Goal: Task Accomplishment & Management: Manage account settings

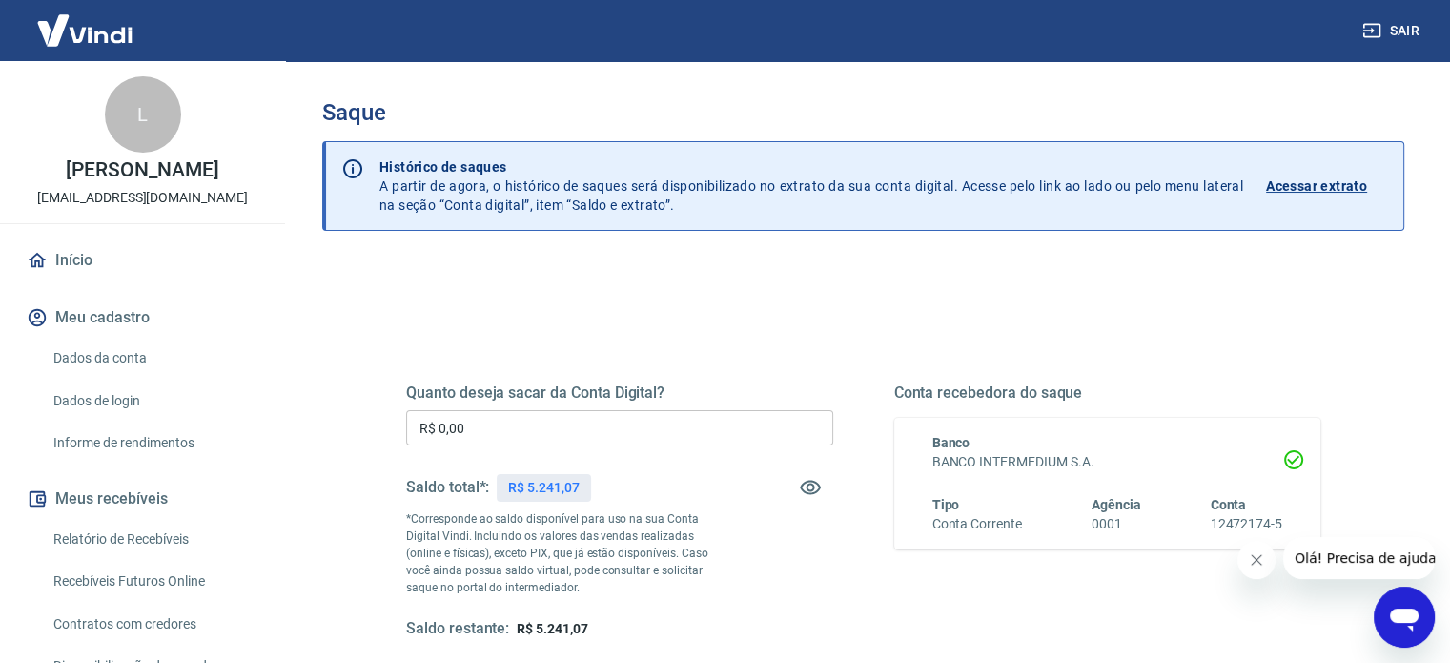
click at [866, 288] on div "Quanto deseja sacar da Conta Digital? R$ 0,00 ​ Saldo total*: R$ 5.241,07 *Corr…" at bounding box center [863, 602] width 1082 height 682
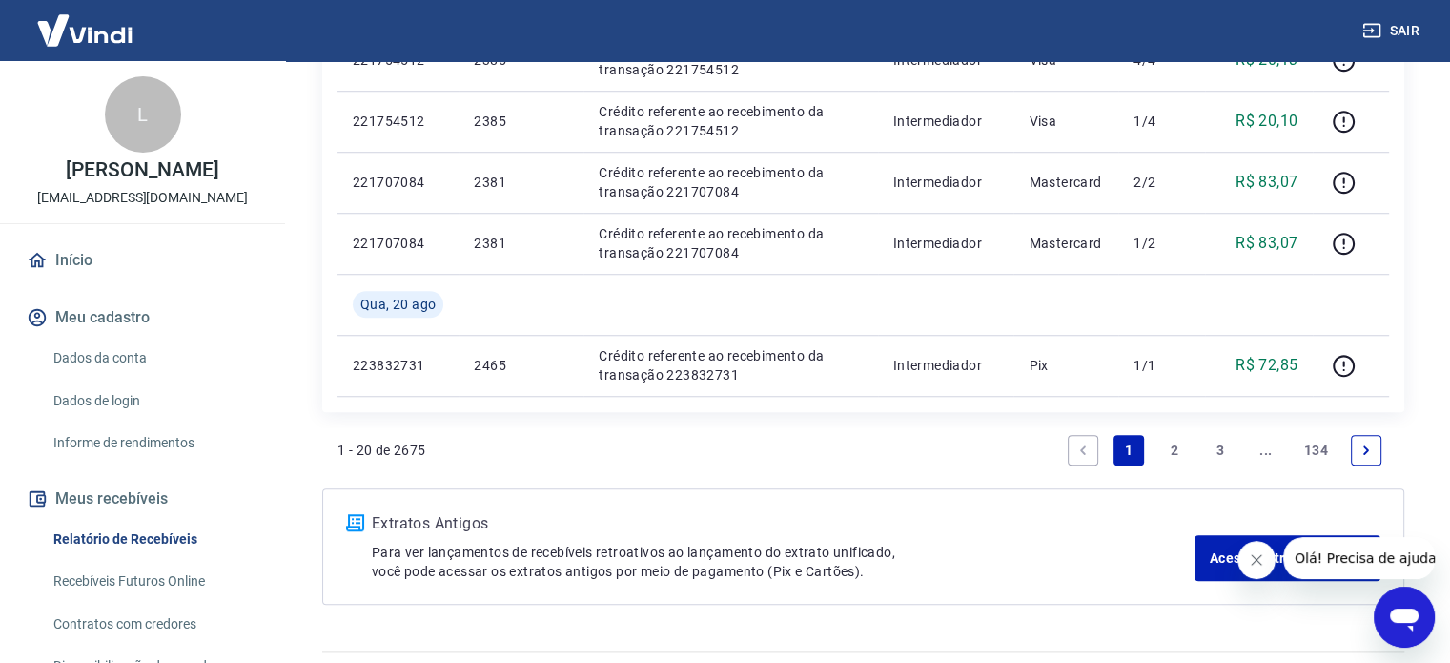
scroll to position [1536, 0]
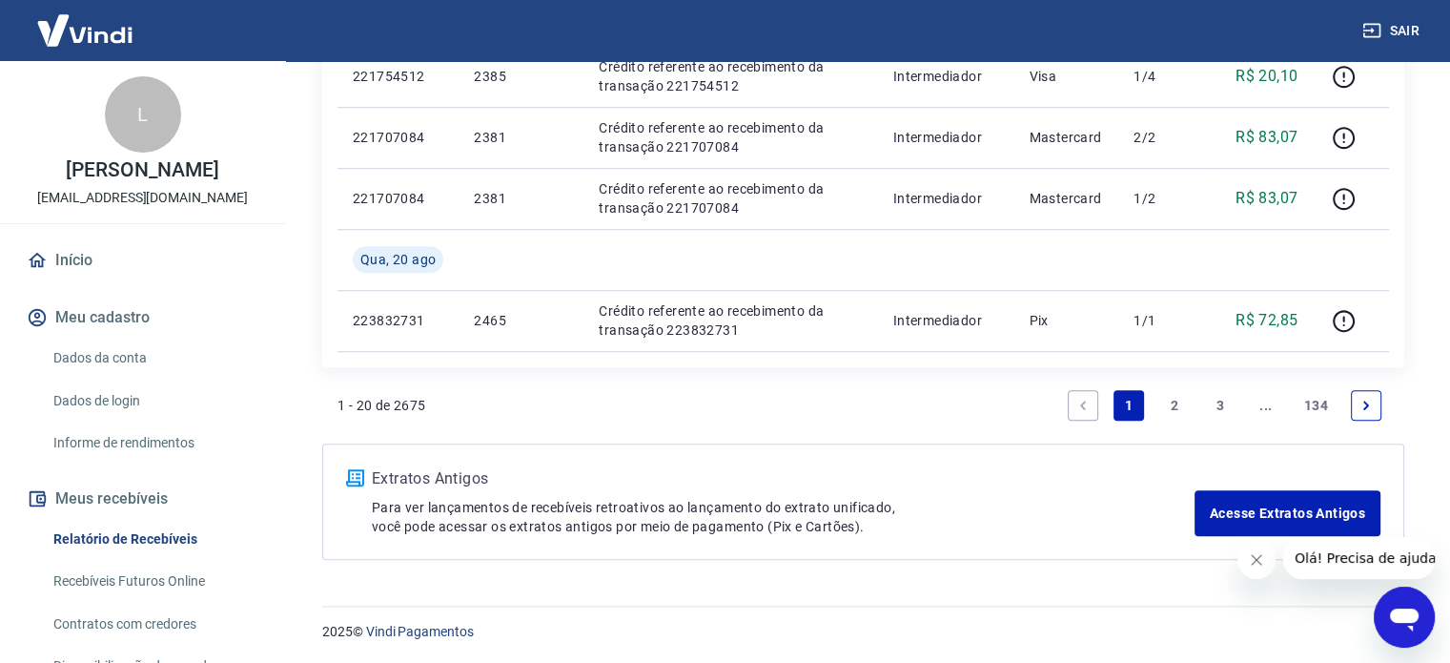
click at [1172, 418] on li "2" at bounding box center [1175, 405] width 46 height 46
click at [1172, 413] on link "2" at bounding box center [1174, 405] width 31 height 31
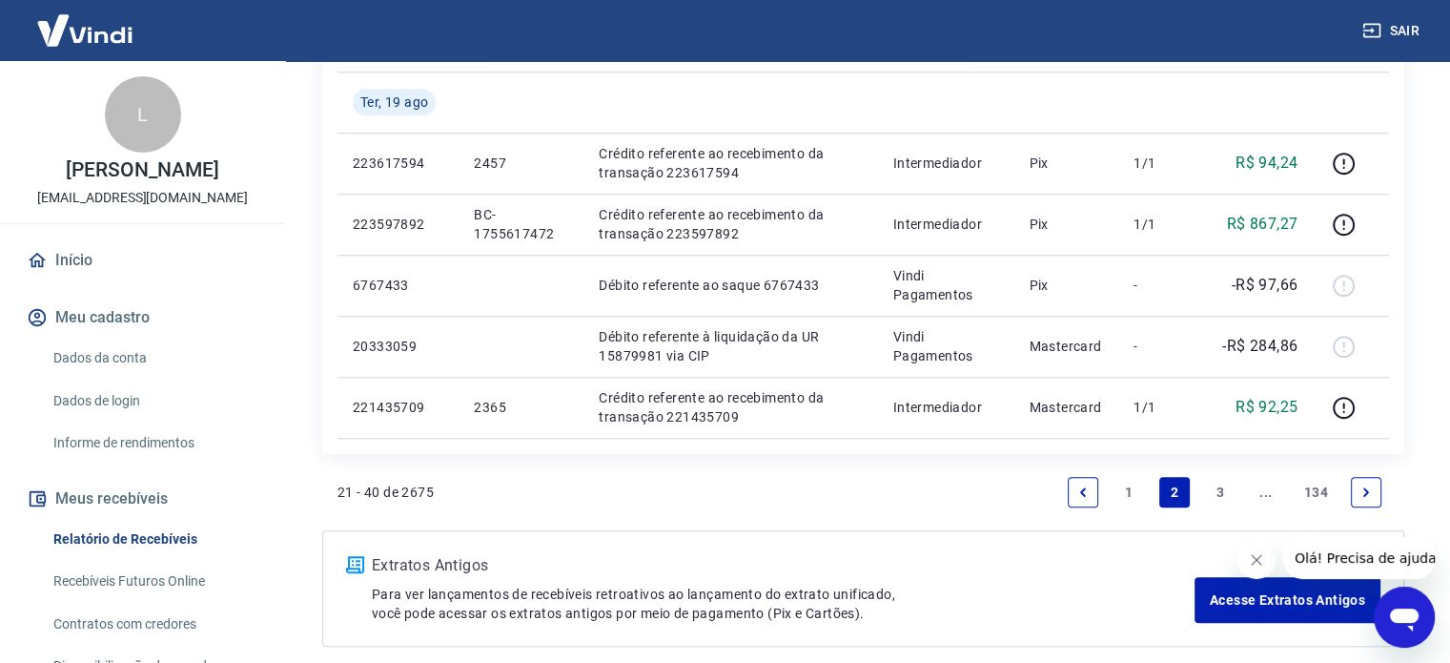
scroll to position [1430, 0]
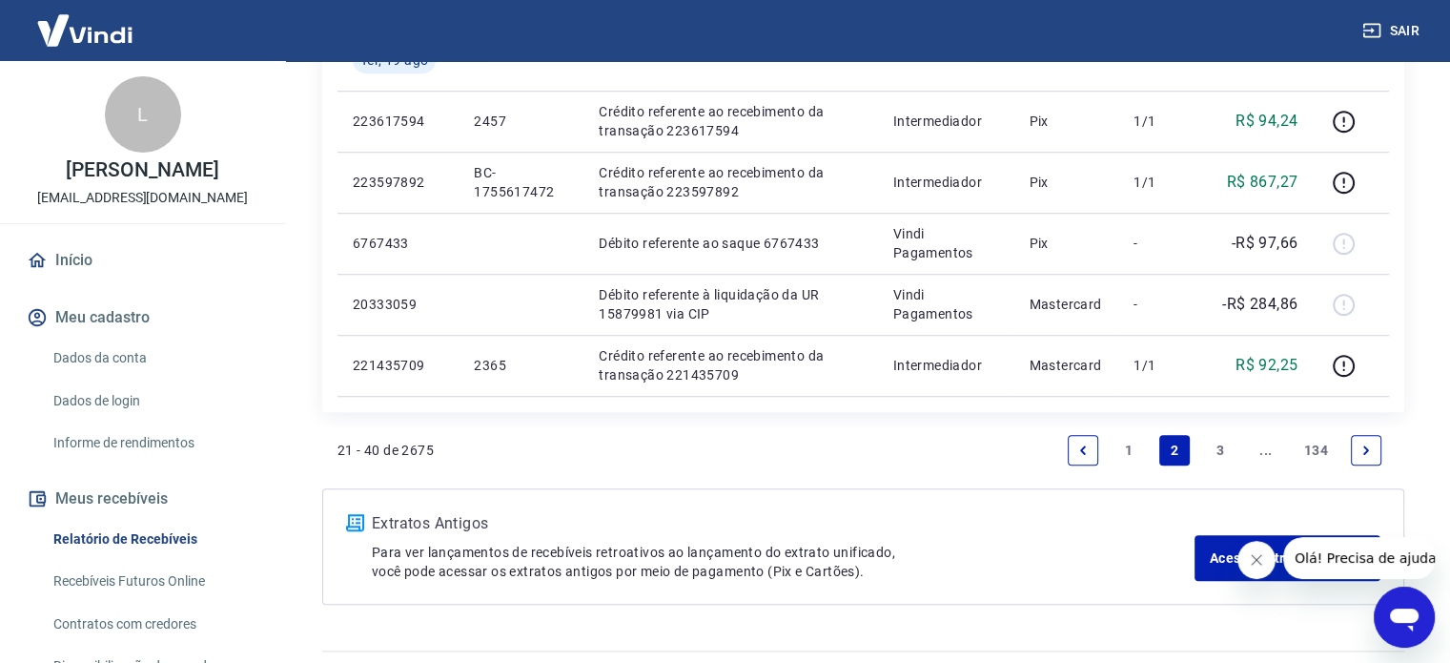
click at [1214, 452] on link "3" at bounding box center [1220, 450] width 31 height 31
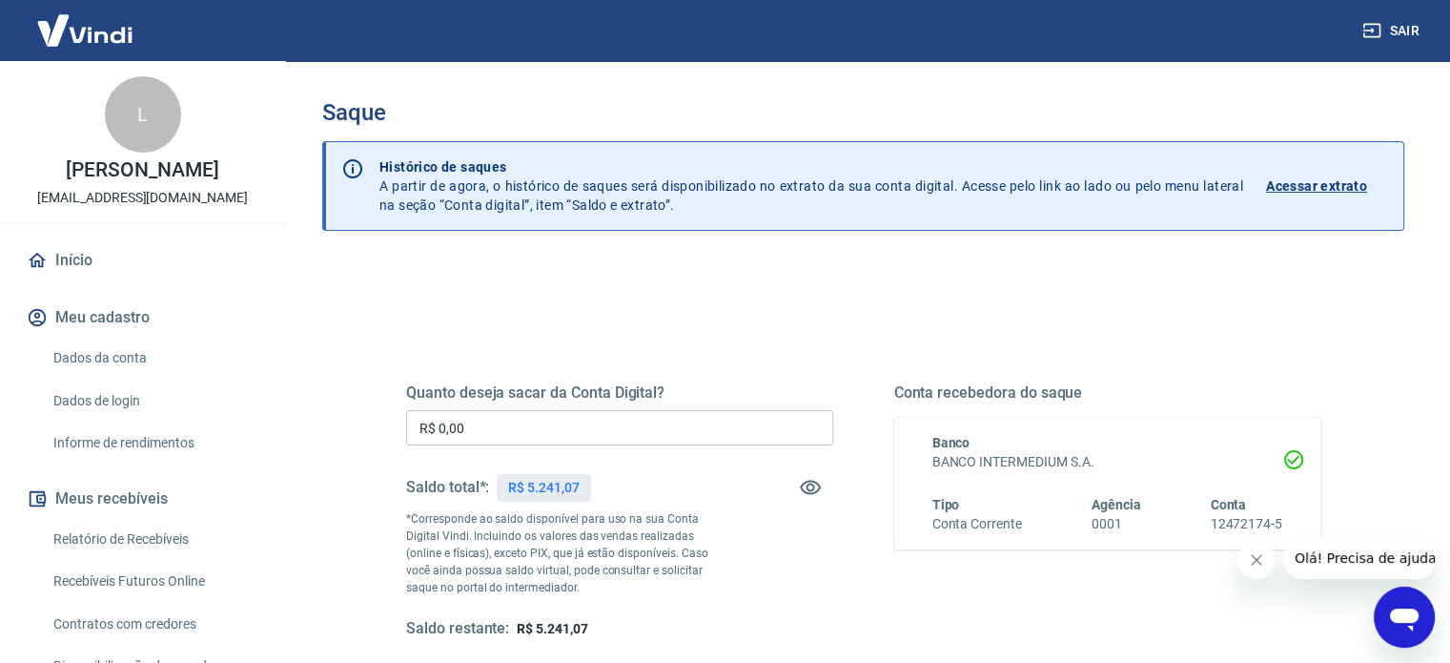
click at [988, 296] on div "Quanto deseja sacar da Conta Digital? R$ 0,00 ​ Saldo total*: R$ 5.241,07 *Corr…" at bounding box center [863, 602] width 1082 height 682
